Goal: Transaction & Acquisition: Purchase product/service

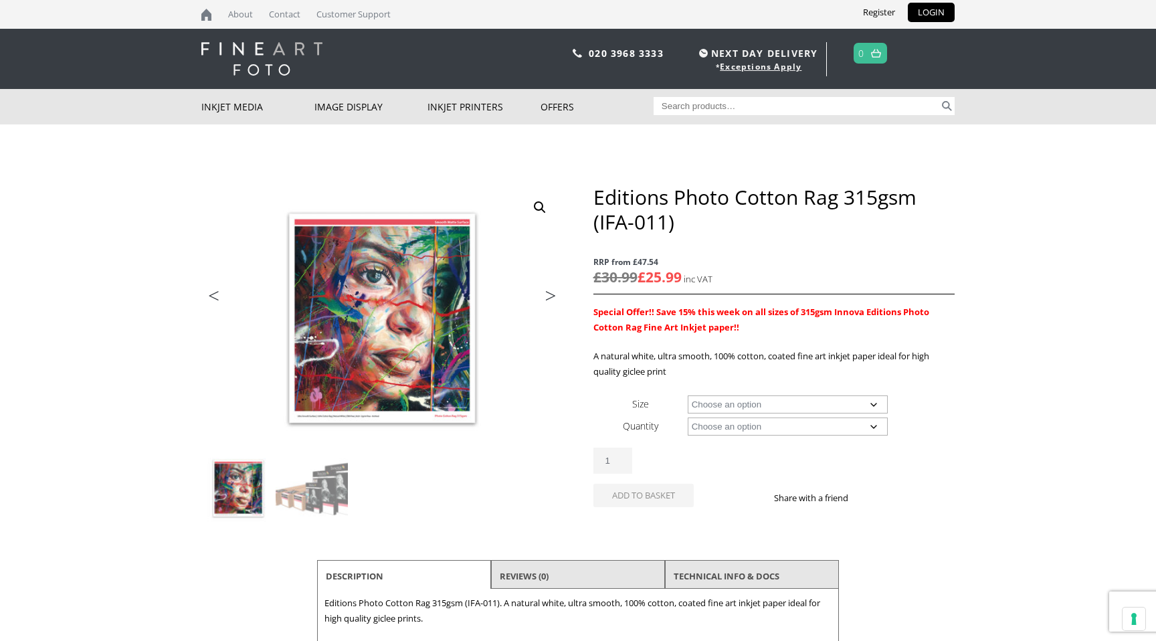
click at [778, 414] on select "Choose an option A4 Sheet A3 Sheet A3+ Sheet A2 Sheet 17" Wide Roll 24" Wide Ro…" at bounding box center [788, 404] width 201 height 18
click at [688, 414] on select "Choose an option A4 Sheet A3 Sheet A3+ Sheet A2 Sheet 17" Wide Roll 24" Wide Ro…" at bounding box center [788, 404] width 201 height 18
select select "24-wide-roll"
type input "2"
click at [622, 474] on input "2" at bounding box center [613, 461] width 39 height 26
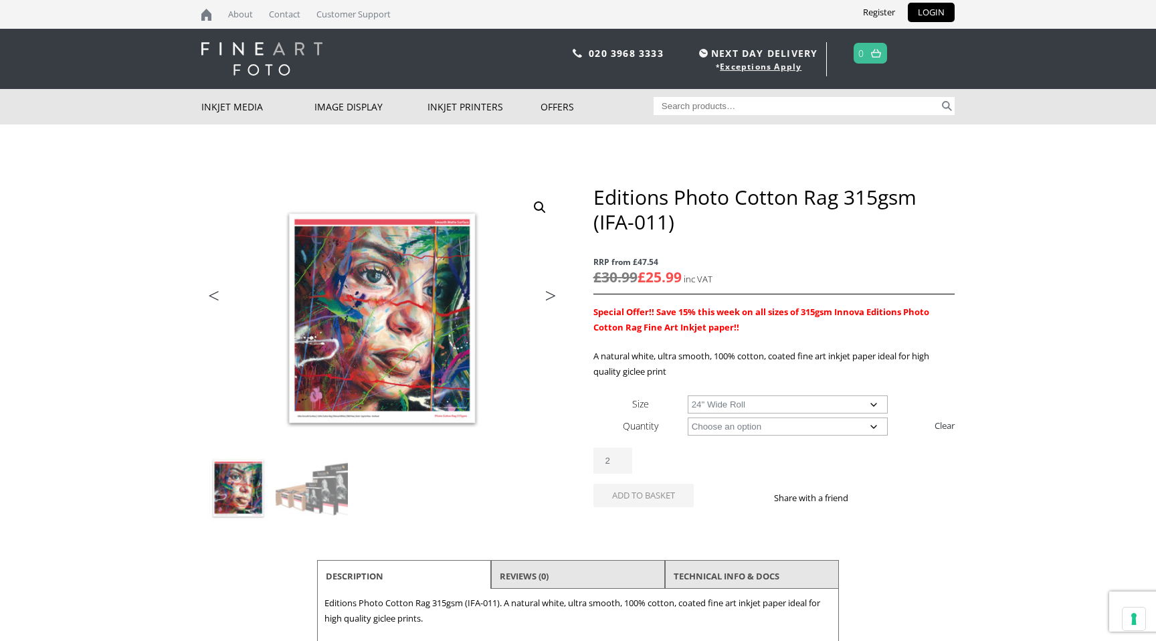
click at [716, 436] on select "Choose an option 15m" at bounding box center [788, 427] width 201 height 18
select select "15m"
click at [688, 436] on select "Choose an option 15m" at bounding box center [788, 427] width 201 height 18
select select "24-wide-roll"
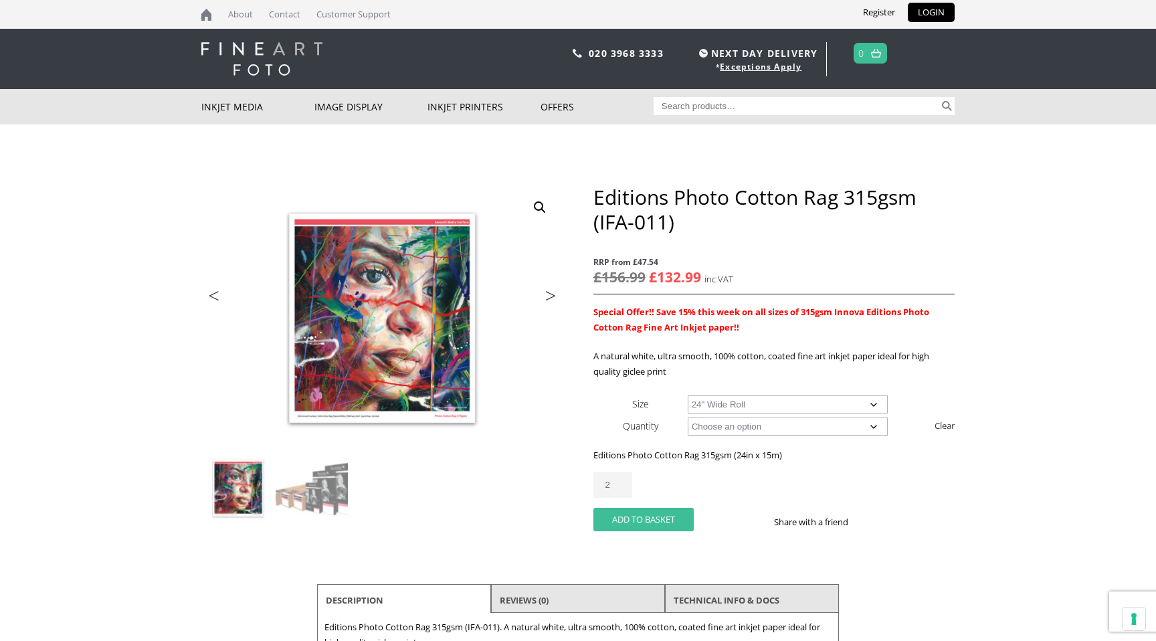
click at [646, 516] on button "Add to basket" at bounding box center [644, 519] width 100 height 23
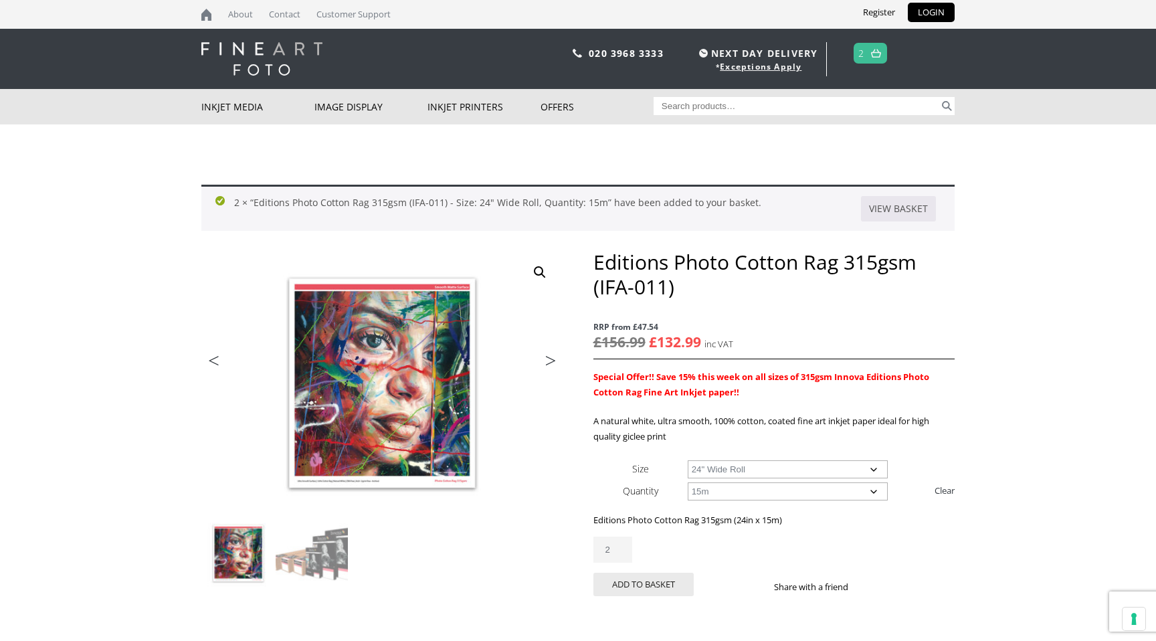
click at [864, 54] on link "2" at bounding box center [861, 52] width 6 height 19
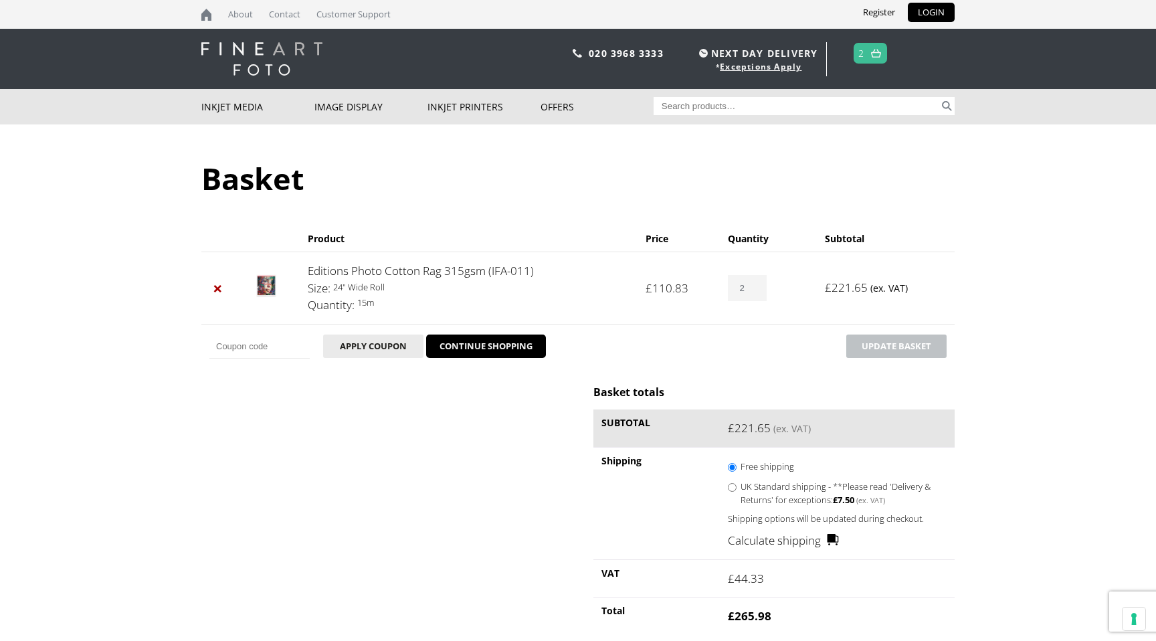
click at [1128, 0] on div at bounding box center [578, 0] width 1156 height 0
